Goal: Information Seeking & Learning: Learn about a topic

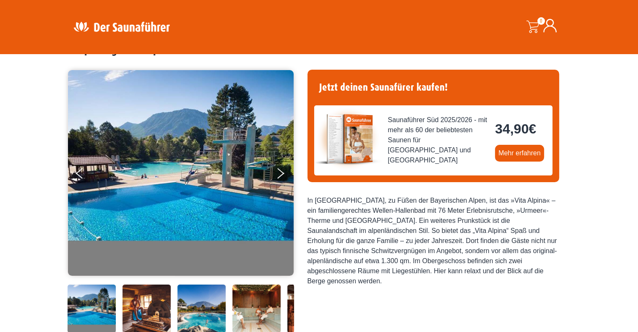
scroll to position [47, 0]
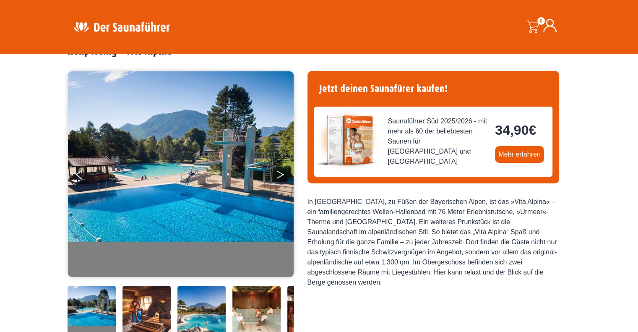
click at [280, 177] on button "Next" at bounding box center [286, 176] width 21 height 21
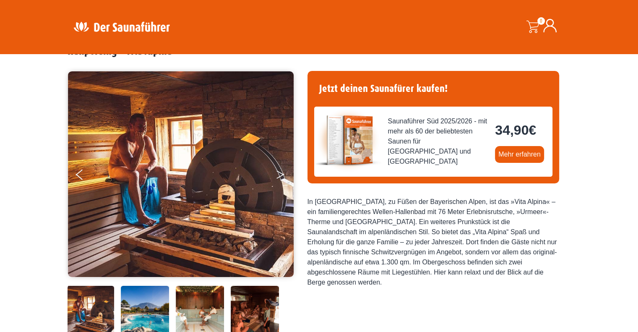
click at [280, 177] on button "Next" at bounding box center [286, 176] width 21 height 21
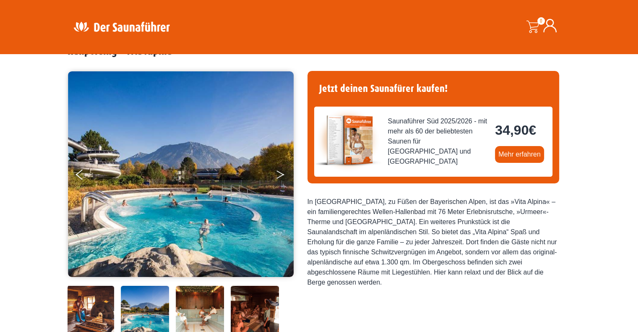
click at [280, 177] on button "Next" at bounding box center [286, 176] width 21 height 21
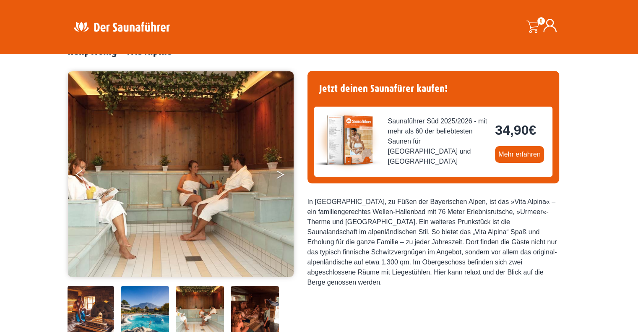
click at [280, 177] on button "Next" at bounding box center [286, 176] width 21 height 21
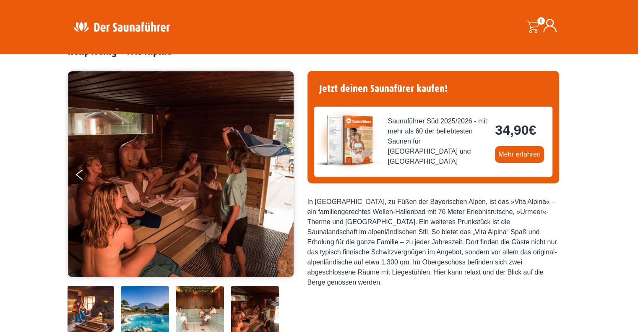
click at [280, 177] on button "Next" at bounding box center [286, 176] width 21 height 21
click at [277, 171] on icon "Next" at bounding box center [281, 172] width 8 height 5
